Goal: Task Accomplishment & Management: Complete application form

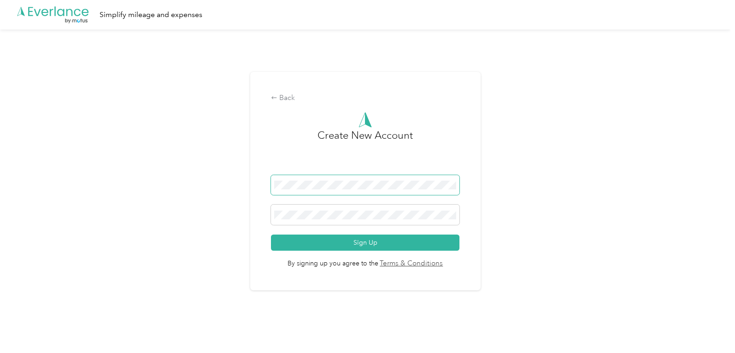
click at [333, 191] on span at bounding box center [365, 185] width 188 height 20
click at [340, 180] on span at bounding box center [365, 185] width 188 height 20
click at [341, 181] on span at bounding box center [365, 185] width 188 height 20
click at [322, 148] on h3 "Create New Account" at bounding box center [364, 151] width 95 height 47
click at [329, 180] on span at bounding box center [365, 185] width 188 height 20
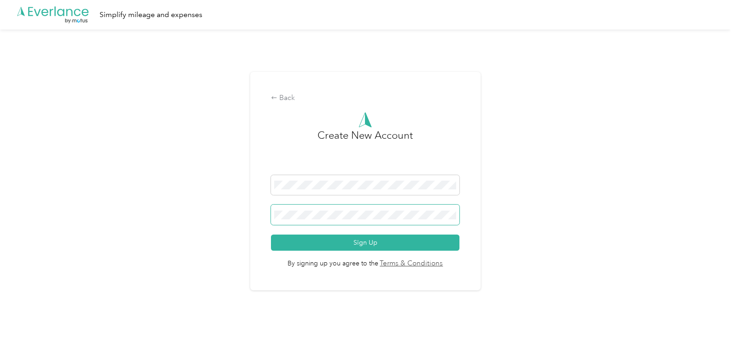
click at [271, 234] on button "Sign Up" at bounding box center [365, 242] width 188 height 16
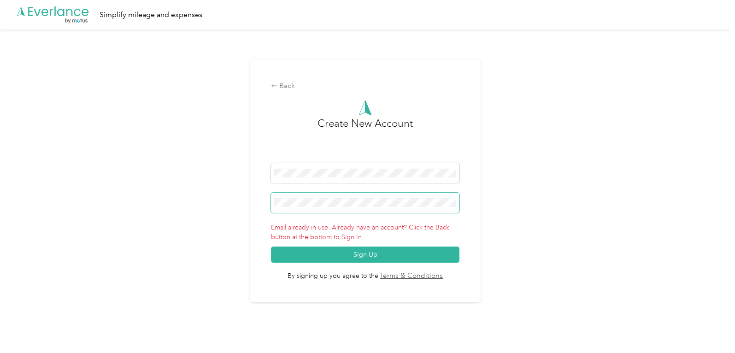
click at [271, 246] on button "Sign Up" at bounding box center [365, 254] width 188 height 16
click at [199, 149] on div "Back Create New Account Email already in use. Already have an account? Click th…" at bounding box center [365, 184] width 730 height 310
click at [516, 88] on div "Back Create New Account Email already in use. Already have an account? Click th…" at bounding box center [365, 184] width 730 height 310
